Goal: Information Seeking & Learning: Find specific fact

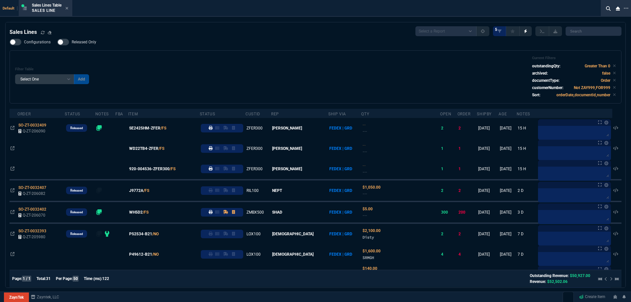
select select
click at [70, 8] on div "Sales Lines Table Sales Line" at bounding box center [45, 8] width 51 height 14
click at [68, 8] on icon at bounding box center [67, 8] width 3 height 3
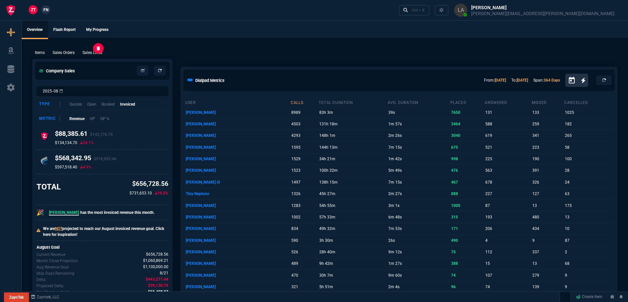
click at [91, 52] on p "Sales Lines" at bounding box center [92, 53] width 20 height 6
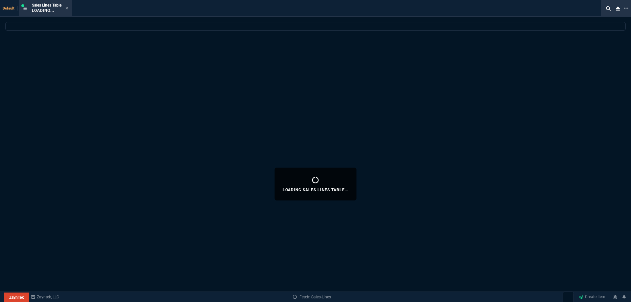
select select
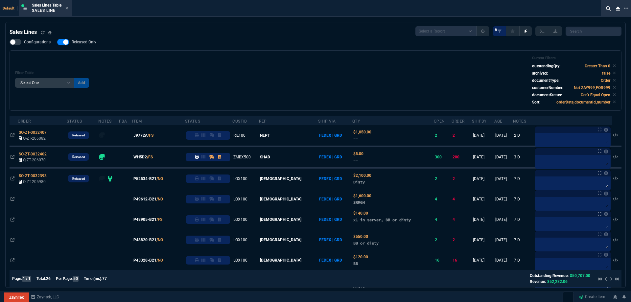
drag, startPoint x: 89, startPoint y: 41, endPoint x: 115, endPoint y: 40, distance: 26.0
click at [89, 41] on span "Released Only" at bounding box center [84, 41] width 25 height 5
click at [57, 42] on input "Released Only" at bounding box center [57, 42] width 0 height 0
checkbox input "false"
click at [223, 58] on div "Filter Table Select One Add Filter () Age () ATS () Cond (itemVariantCode) Cust…" at bounding box center [315, 80] width 601 height 49
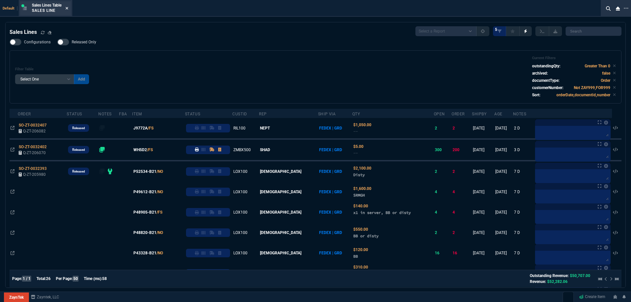
click at [66, 8] on icon at bounding box center [66, 8] width 3 height 4
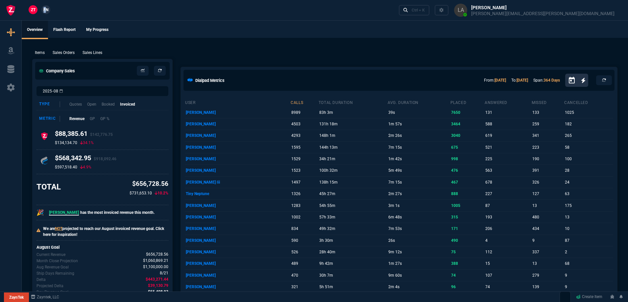
click at [45, 10] on span "FN" at bounding box center [45, 10] width 5 height 6
click at [85, 51] on p "Sales Lines" at bounding box center [92, 53] width 20 height 6
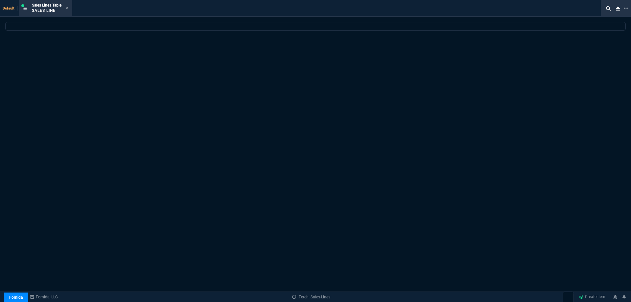
select select
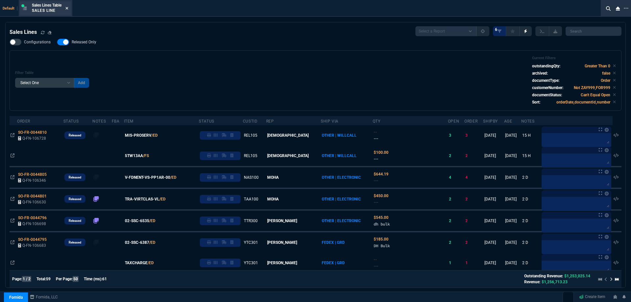
click at [68, 9] on icon at bounding box center [66, 8] width 3 height 4
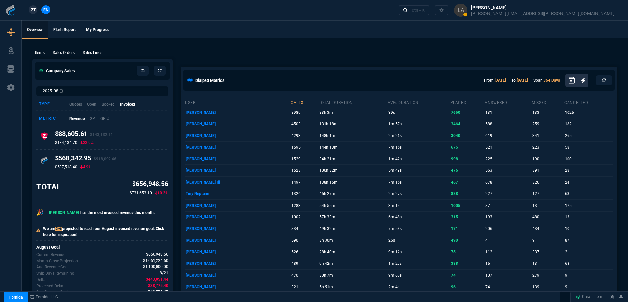
click at [37, 9] on link "ZT" at bounding box center [33, 9] width 9 height 9
click at [278, 54] on div "Items Sales Orders Sales Lines Add Link" at bounding box center [324, 52] width 585 height 8
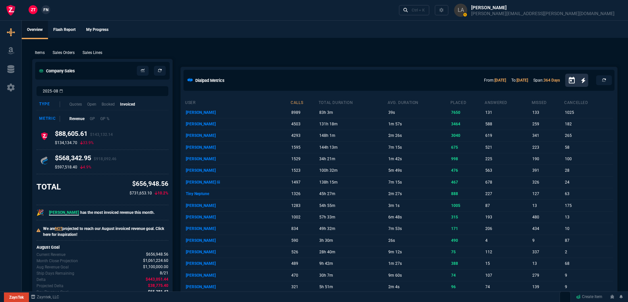
click at [392, 30] on ul "Overview Flash Report My Progress" at bounding box center [325, 29] width 606 height 17
click at [405, 27] on ul "Overview Flash Report My Progress" at bounding box center [325, 29] width 606 height 17
click at [405, 26] on ul "Overview Flash Report My Progress" at bounding box center [325, 29] width 606 height 17
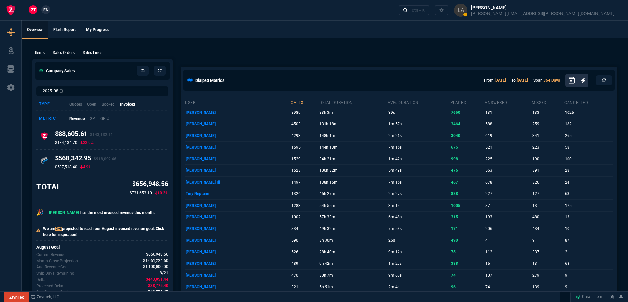
click at [339, 32] on ul "Overview Flash Report My Progress" at bounding box center [325, 29] width 606 height 17
click at [330, 35] on ul "Overview Flash Report My Progress" at bounding box center [325, 29] width 606 height 17
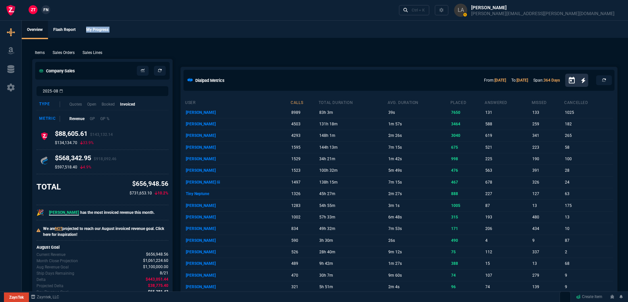
click at [330, 35] on ul "Overview Flash Report My Progress" at bounding box center [325, 29] width 606 height 17
click at [45, 7] on span "FN" at bounding box center [45, 10] width 5 height 6
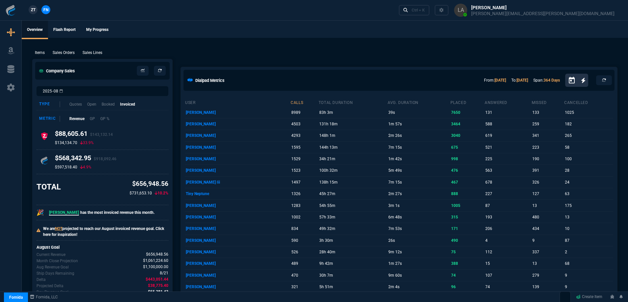
click at [389, 32] on ul "Overview Flash Report My Progress" at bounding box center [325, 29] width 606 height 17
drag, startPoint x: 404, startPoint y: 29, endPoint x: 459, endPoint y: 23, distance: 55.1
click at [430, 29] on ul "Overview Flash Report My Progress" at bounding box center [325, 29] width 606 height 17
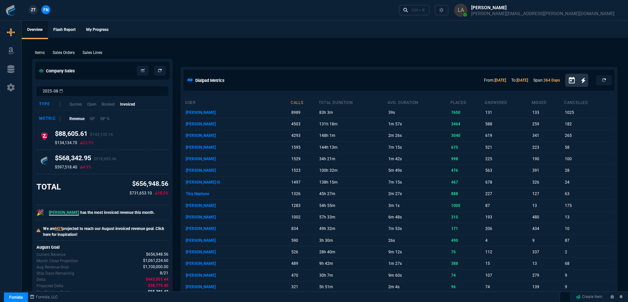
click at [467, 22] on ul "Overview Flash Report My Progress" at bounding box center [325, 29] width 606 height 17
click at [430, 12] on link "Ctrl + K" at bounding box center [414, 10] width 31 height 10
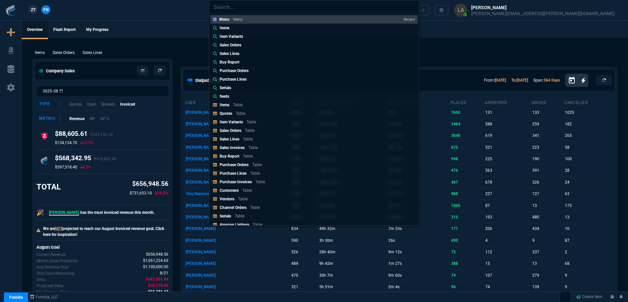
click at [221, 28] on p "Items" at bounding box center [225, 28] width 10 height 6
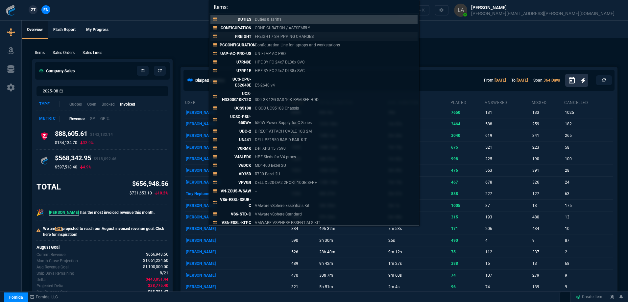
paste input "91494-103.B"
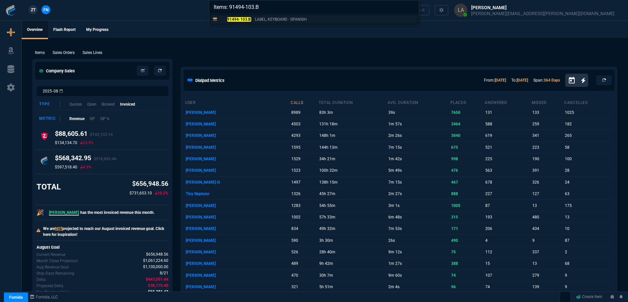
type input "Items: 91494-103.B"
click at [238, 21] on mark "91494-103.B" at bounding box center [239, 19] width 24 height 5
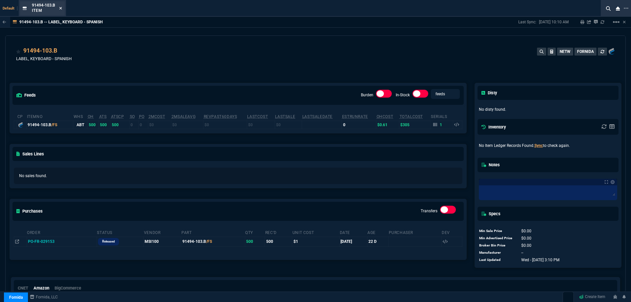
click at [61, 9] on icon at bounding box center [60, 8] width 3 height 3
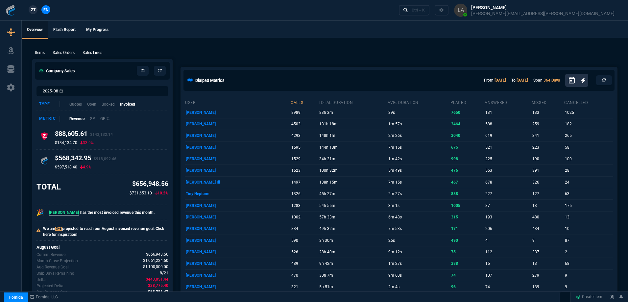
click at [34, 13] on link "ZT" at bounding box center [33, 9] width 9 height 9
click at [88, 52] on p "Sales Lines" at bounding box center [92, 53] width 20 height 6
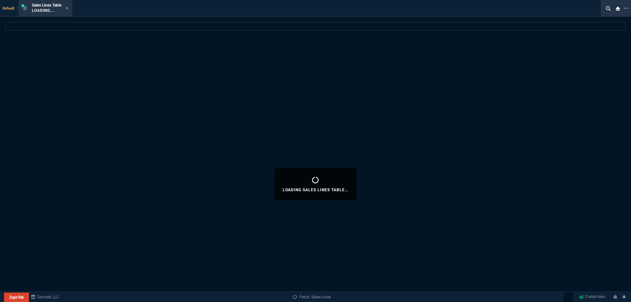
select select
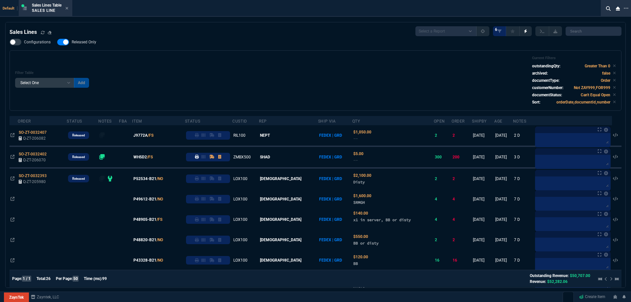
click at [85, 41] on span "Released Only" at bounding box center [84, 41] width 25 height 5
click at [57, 42] on input "Released Only" at bounding box center [57, 42] width 0 height 0
checkbox input "false"
click at [221, 62] on div "Filter Table Select One Add Filter () Age () ATS () Cond (itemVariantCode) Cust…" at bounding box center [315, 80] width 601 height 49
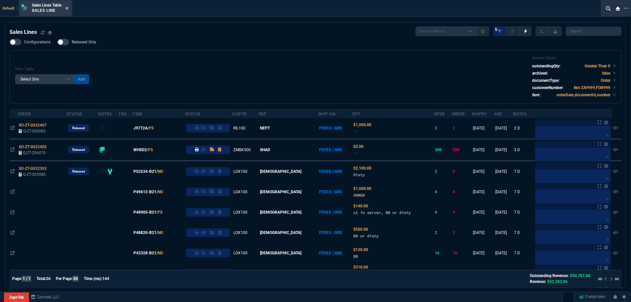
click at [68, 7] on icon at bounding box center [66, 8] width 3 height 4
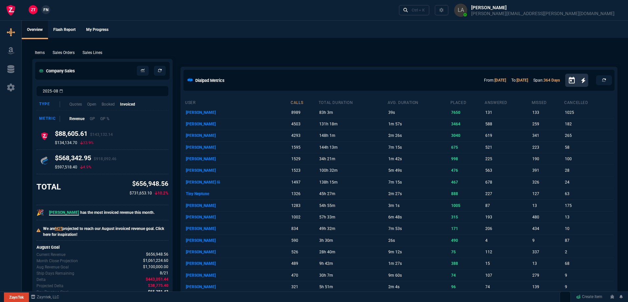
click at [48, 10] on span "FN" at bounding box center [45, 10] width 5 height 6
click at [97, 50] on p "Sales Lines" at bounding box center [92, 53] width 20 height 6
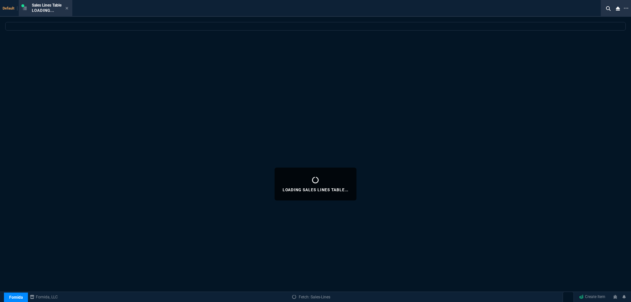
select select
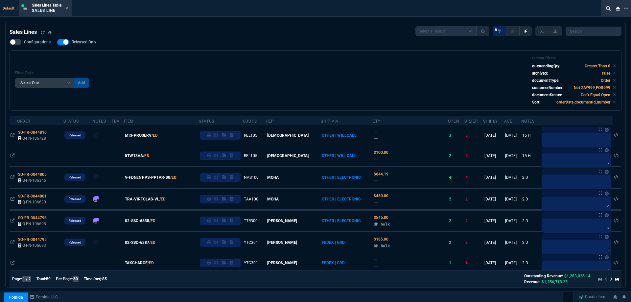
click at [92, 47] on nx-fornida-field-switch-one "Released Only" at bounding box center [80, 43] width 46 height 6
click at [91, 45] on span "Released Only" at bounding box center [84, 41] width 25 height 5
click at [57, 42] on input "Released Only" at bounding box center [57, 42] width 0 height 0
click at [224, 55] on div "Filter Table Select One Add Filter () Age () ATS () Cond (itemVariantCode) Cust…" at bounding box center [316, 80] width 612 height 60
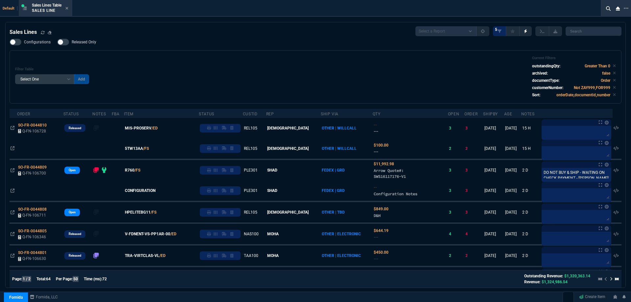
click at [92, 41] on span "Released Only" at bounding box center [84, 41] width 25 height 5
click at [57, 42] on input "Released Only" at bounding box center [57, 42] width 0 height 0
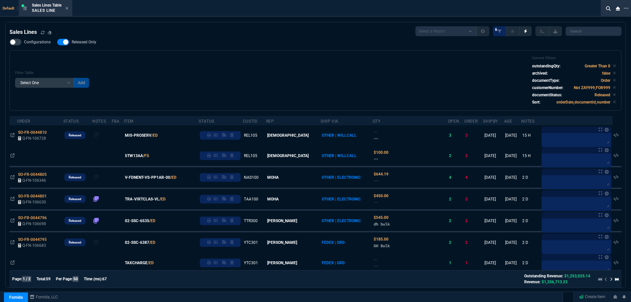
click at [86, 44] on span "Released Only" at bounding box center [84, 41] width 25 height 5
click at [57, 42] on input "Released Only" at bounding box center [57, 42] width 0 height 0
checkbox input "false"
click at [294, 50] on div "Configurations Released Only Filter Table Select One Add Filter () Age () ATS (…" at bounding box center [316, 75] width 612 height 72
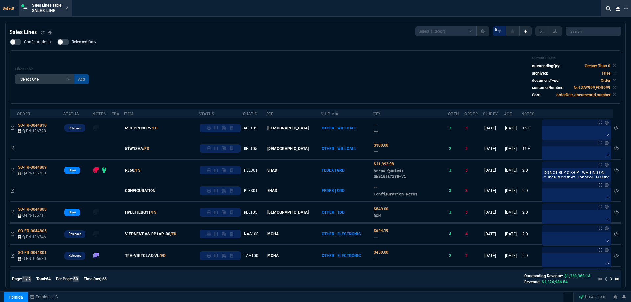
drag, startPoint x: 348, startPoint y: 62, endPoint x: 304, endPoint y: 59, distance: 44.1
click at [347, 61] on div "Filter Table Select One Add Filter () Age () ATS () Cond (itemVariantCode) Cust…" at bounding box center [315, 77] width 601 height 42
click at [346, 61] on div "Filter Table Select One Add Filter () Age () ATS () Cond (itemVariantCode) Cust…" at bounding box center [315, 77] width 601 height 42
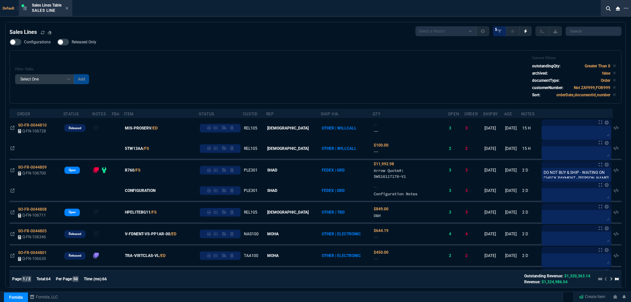
click at [346, 61] on div "Filter Table Select One Add Filter () Age () ATS () Cond (itemVariantCode) Cust…" at bounding box center [315, 77] width 601 height 42
click at [385, 66] on div "Filter Table Select One Add Filter () Age () ATS () Cond (itemVariantCode) Cust…" at bounding box center [315, 77] width 601 height 42
click at [404, 66] on div "Filter Table Select One Add Filter () Age () ATS () Cond (itemVariantCode) Cust…" at bounding box center [315, 77] width 601 height 42
click at [371, 54] on div "Filter Table Select One Add Filter () Age () ATS () Cond (itemVariantCode) Cust…" at bounding box center [316, 76] width 612 height 53
click at [360, 51] on div "Filter Table Select One Add Filter () Age () ATS () Cond (itemVariantCode) Cust…" at bounding box center [316, 76] width 612 height 53
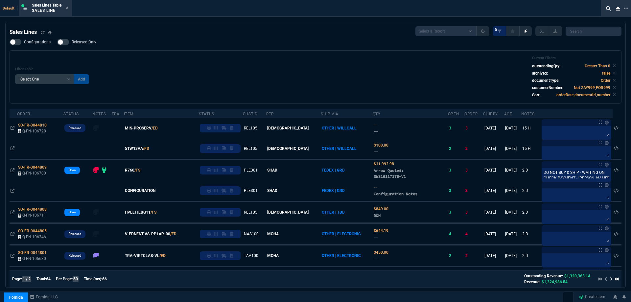
click at [358, 50] on div "Configurations Released Only Filter Table Select One Add Filter () Age () ATS (…" at bounding box center [316, 71] width 612 height 65
click at [300, 34] on div "Sales Lines Select a Report NEW QUERY SonicWall Sale AMZ (MTD) NEW QUERY INS100…" at bounding box center [316, 31] width 612 height 10
click at [288, 36] on div "Sales Lines Select a Report NEW QUERY SonicWall Sale AMZ (MTD) NEW QUERY INS100…" at bounding box center [316, 31] width 612 height 10
drag, startPoint x: 304, startPoint y: 59, endPoint x: 70, endPoint y: 6, distance: 239.9
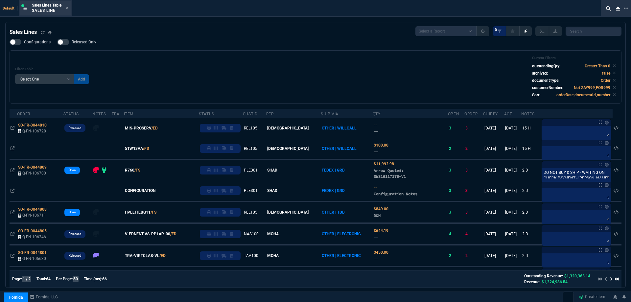
click at [282, 59] on div "Filter Table Select One Add Filter () Age () ATS () Cond (itemVariantCode) Cust…" at bounding box center [315, 77] width 601 height 42
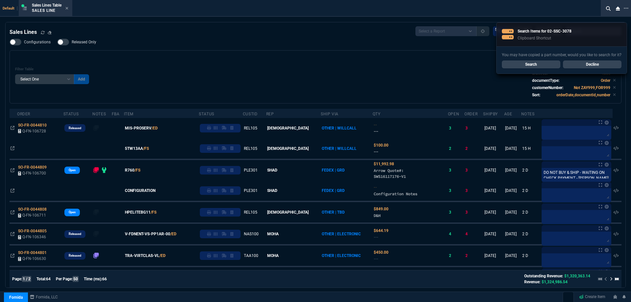
click at [68, 7] on icon at bounding box center [66, 8] width 3 height 4
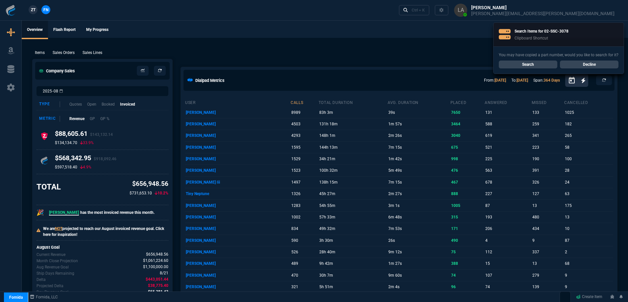
click at [530, 63] on link "Search" at bounding box center [528, 64] width 59 height 8
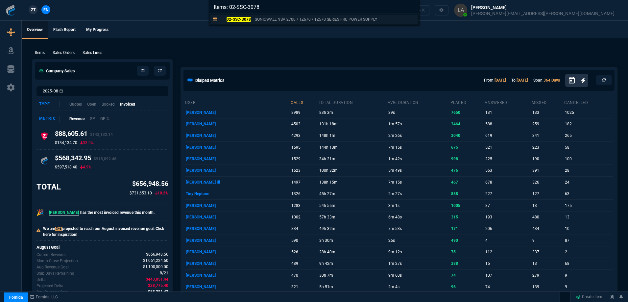
click at [244, 22] on p "02-SSC-3078" at bounding box center [236, 19] width 32 height 6
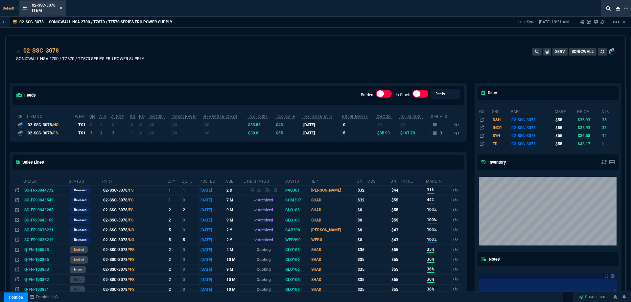
click at [60, 8] on icon at bounding box center [60, 8] width 3 height 4
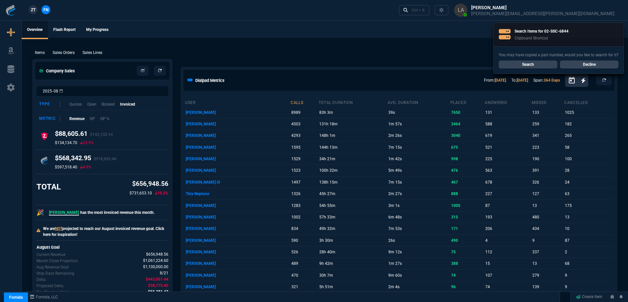
click at [538, 68] on link "Search" at bounding box center [528, 64] width 59 height 8
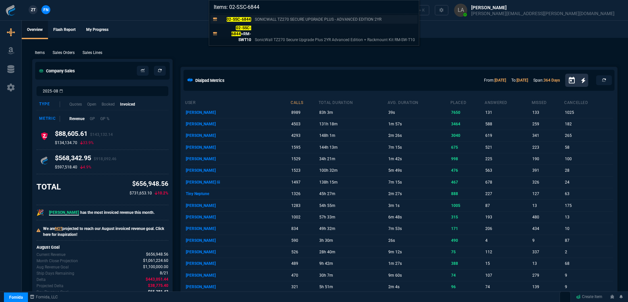
click at [256, 21] on p "SONICWALL TZ270 SECURE UPGRADE PLUS - ADVANCED EDITION 2YR" at bounding box center [318, 19] width 127 height 6
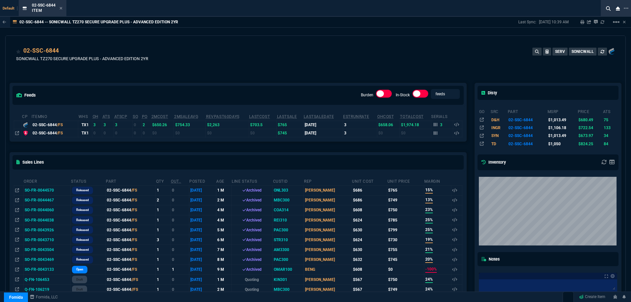
click at [15, 133] on icon at bounding box center [17, 133] width 4 height 4
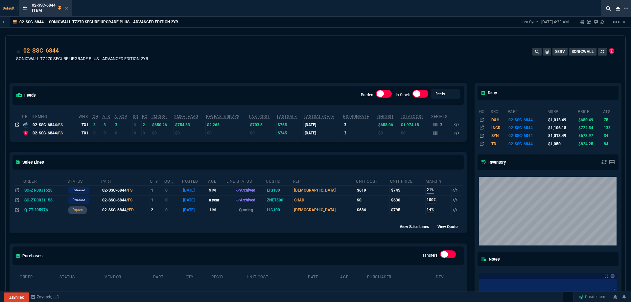
click at [18, 126] on icon at bounding box center [17, 125] width 4 height 4
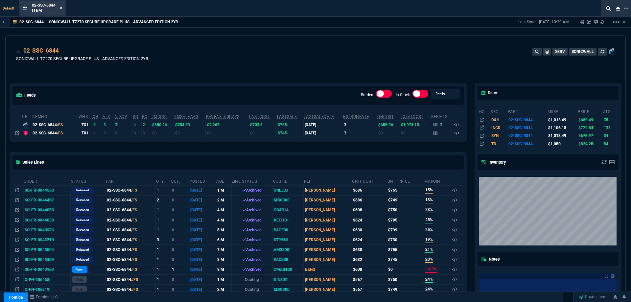
click at [61, 10] on icon at bounding box center [60, 8] width 3 height 4
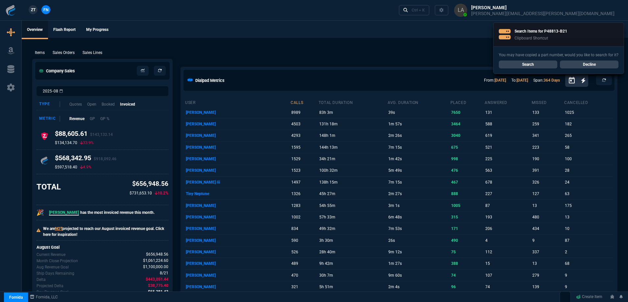
click at [526, 63] on link "Search" at bounding box center [528, 64] width 59 height 8
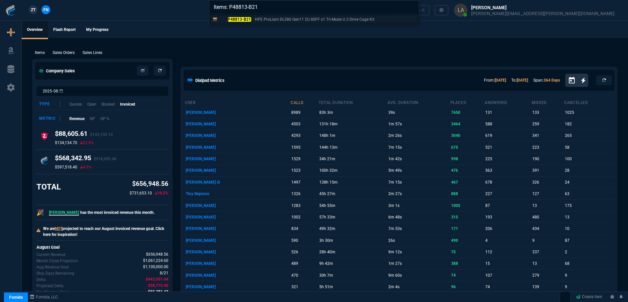
click at [238, 20] on mark "P48813-B21" at bounding box center [239, 19] width 23 height 5
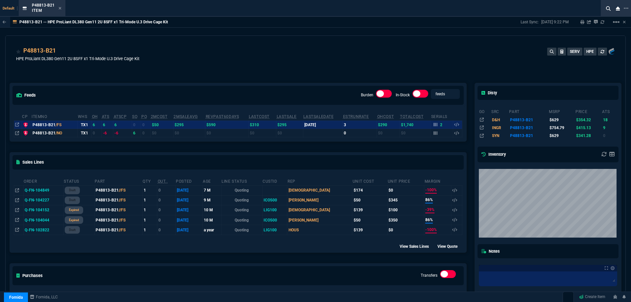
click at [19, 123] on div at bounding box center [17, 125] width 5 height 6
